Goal: Task Accomplishment & Management: Complete application form

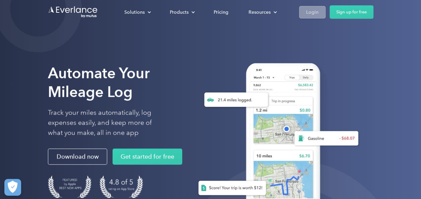
click at [312, 13] on div "Login" at bounding box center [312, 12] width 12 height 8
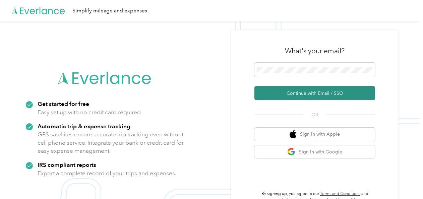
click at [294, 94] on button "Continue with Email / SSO" at bounding box center [314, 93] width 121 height 14
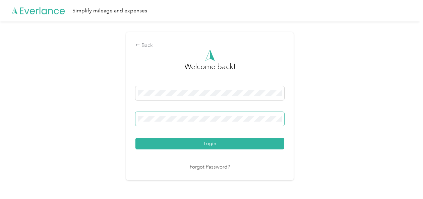
click at [135, 138] on button "Login" at bounding box center [209, 144] width 149 height 12
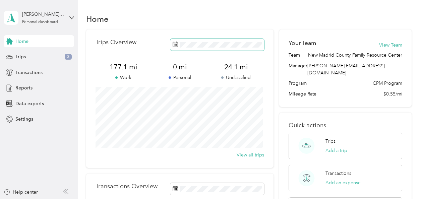
click at [175, 43] on icon at bounding box center [174, 44] width 5 height 5
click at [173, 45] on icon at bounding box center [174, 44] width 5 height 5
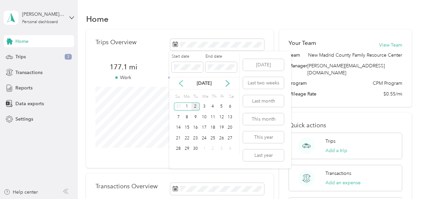
click at [181, 83] on icon at bounding box center [180, 83] width 7 height 7
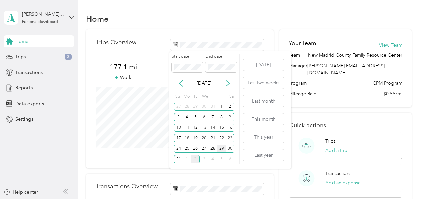
click at [218, 148] on div "29" at bounding box center [221, 149] width 9 height 8
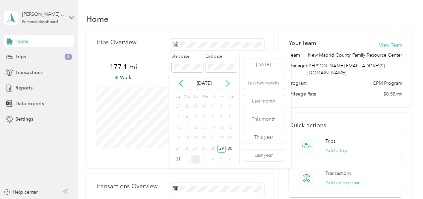
click at [185, 149] on div "25" at bounding box center [186, 149] width 9 height 8
click at [196, 148] on div "26" at bounding box center [195, 149] width 9 height 8
click at [200, 62] on span at bounding box center [186, 67] width 31 height 11
click at [224, 149] on div "29" at bounding box center [221, 149] width 9 height 8
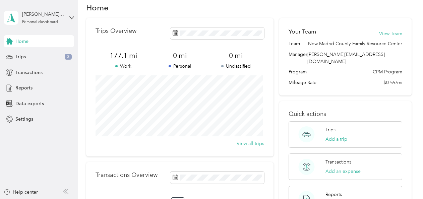
scroll to position [11, 0]
click at [27, 86] on span "Reports" at bounding box center [23, 87] width 17 height 7
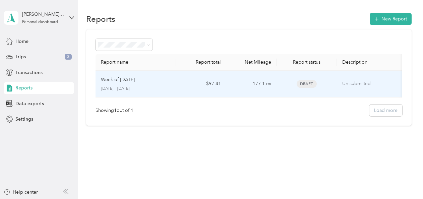
click at [337, 87] on td "Un-submitted" at bounding box center [370, 84] width 67 height 27
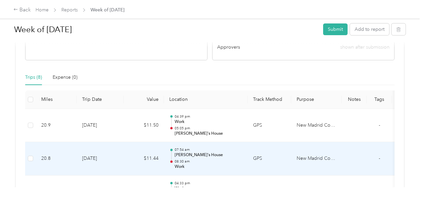
scroll to position [129, 0]
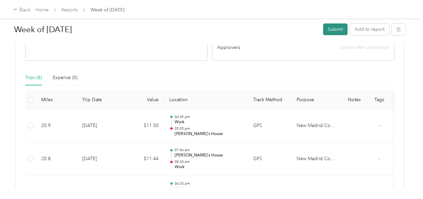
click at [337, 28] on button "Submit" at bounding box center [335, 29] width 24 height 12
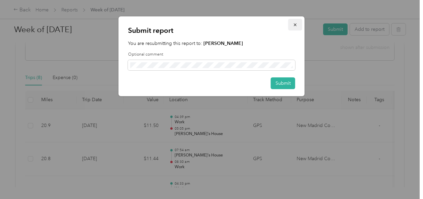
click at [297, 24] on icon "button" at bounding box center [295, 24] width 5 height 5
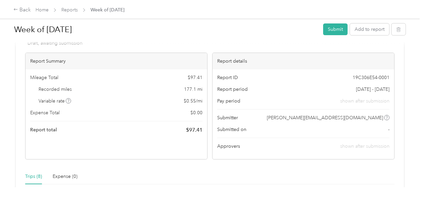
scroll to position [32, 0]
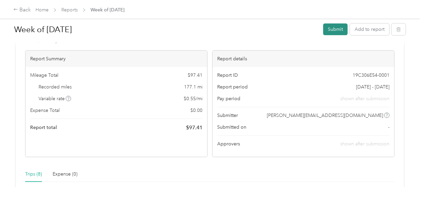
click at [332, 25] on button "Submit" at bounding box center [335, 29] width 24 height 12
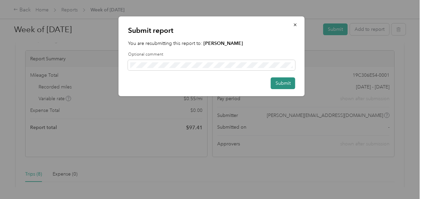
click at [279, 80] on button "Submit" at bounding box center [283, 83] width 24 height 12
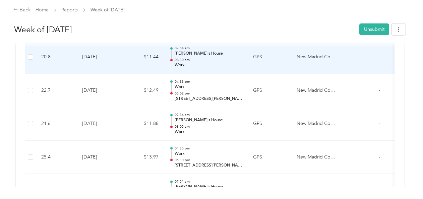
scroll to position [231, 0]
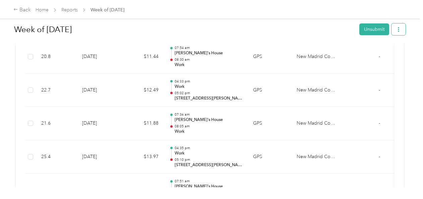
click at [399, 27] on button "button" at bounding box center [398, 29] width 14 height 12
click at [376, 53] on span "Download" at bounding box center [377, 53] width 22 height 7
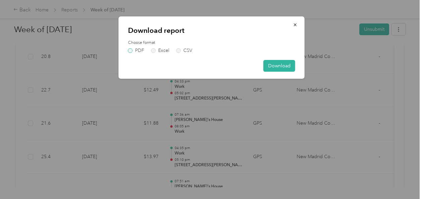
click at [131, 52] on label "PDF" at bounding box center [136, 50] width 16 height 5
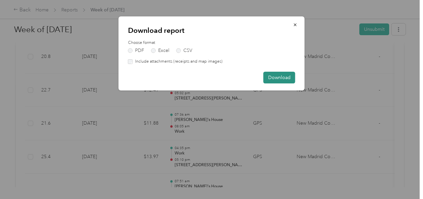
click at [269, 77] on button "Download" at bounding box center [279, 78] width 32 height 12
